Goal: Information Seeking & Learning: Find specific fact

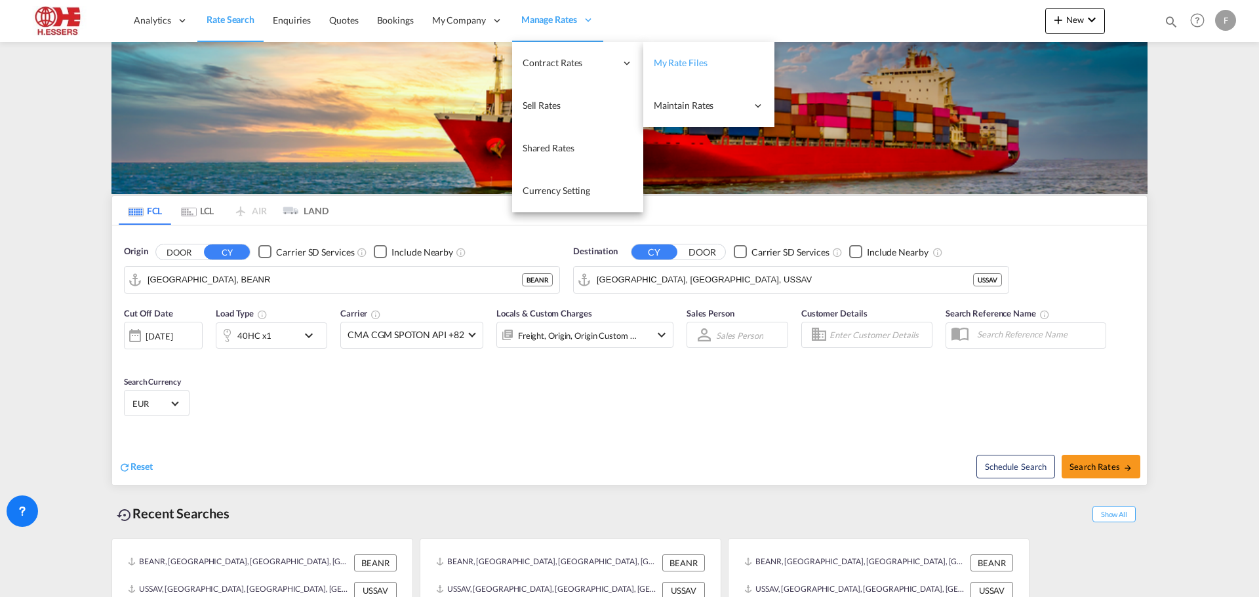
drag, startPoint x: 660, startPoint y: 64, endPoint x: 704, endPoint y: 89, distance: 50.8
click at [660, 64] on span "My Rate Files" at bounding box center [681, 62] width 54 height 11
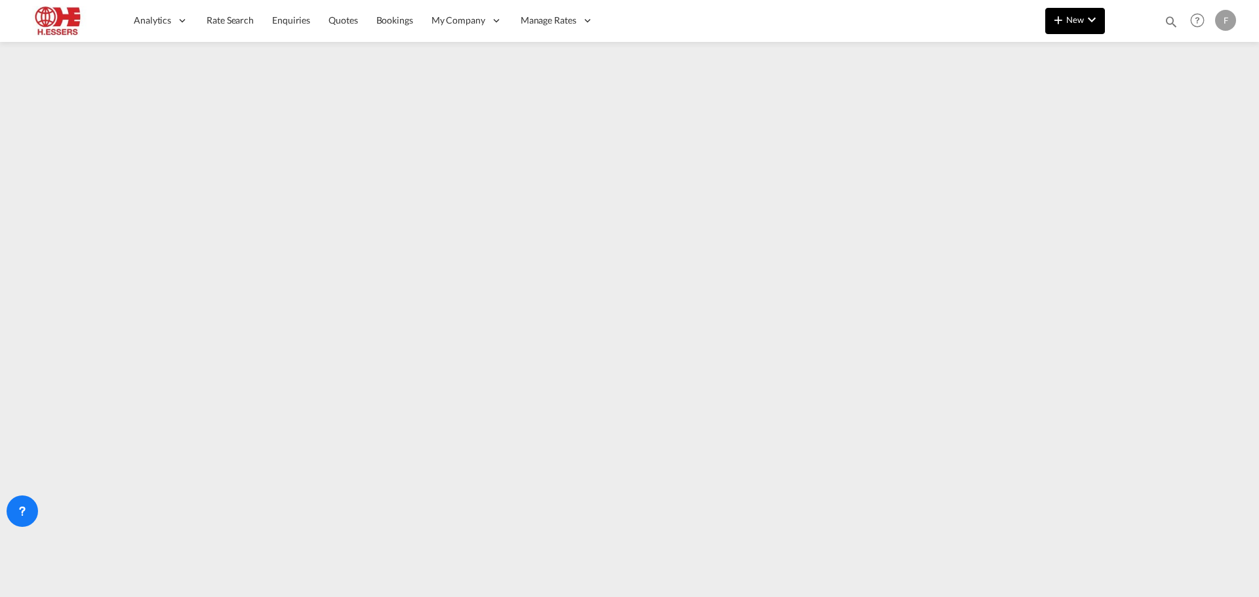
click at [1089, 16] on md-icon "icon-chevron-down" at bounding box center [1092, 20] width 16 height 16
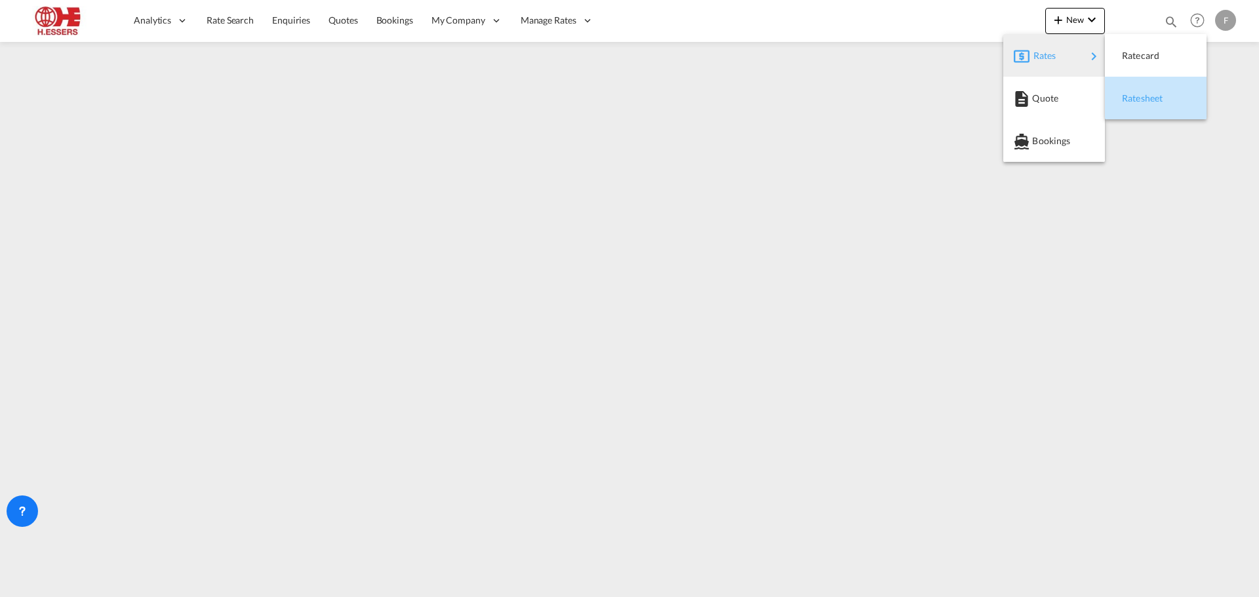
click at [1170, 100] on div "Ratesheet" at bounding box center [1146, 98] width 49 height 33
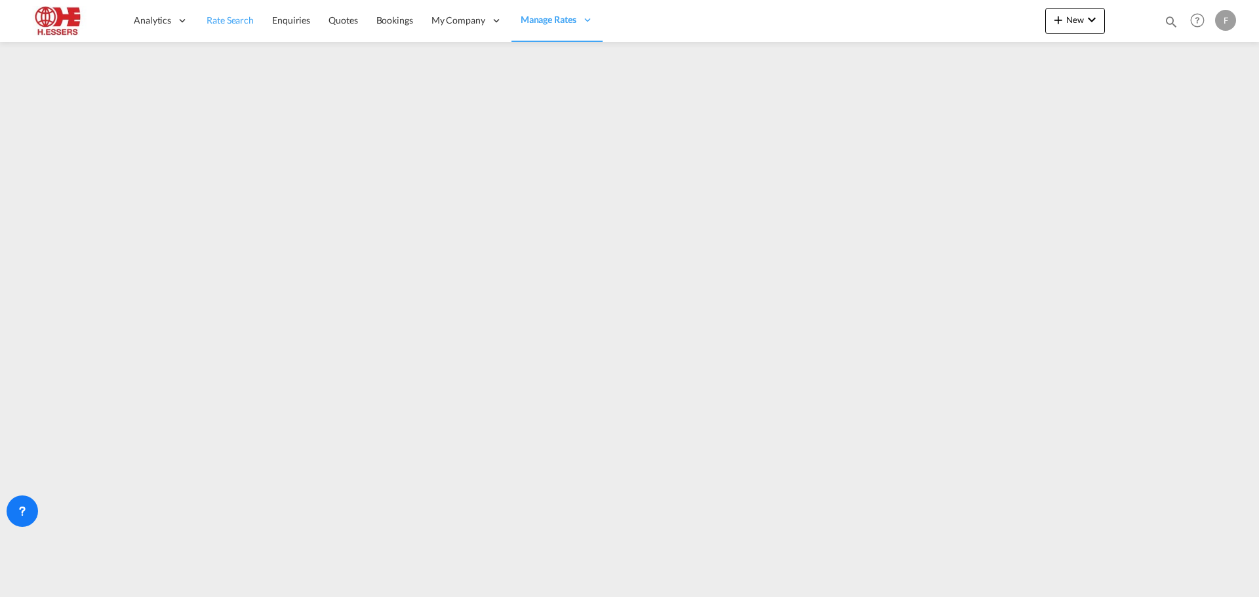
click at [241, 20] on span "Rate Search" at bounding box center [230, 19] width 47 height 11
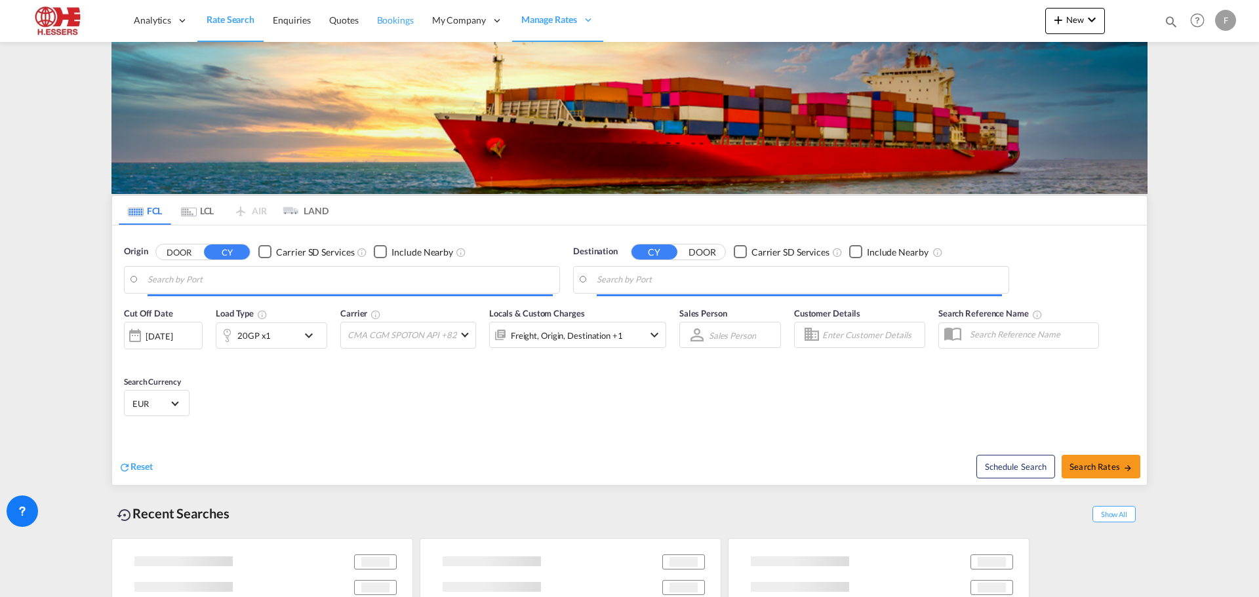
type input "[GEOGRAPHIC_DATA], BEANR"
type input "[GEOGRAPHIC_DATA], [GEOGRAPHIC_DATA], USSAV"
